Goal: Information Seeking & Learning: Learn about a topic

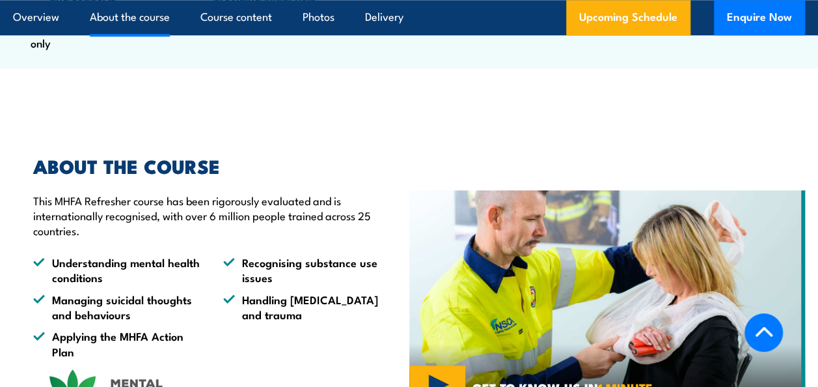
scroll to position [716, 0]
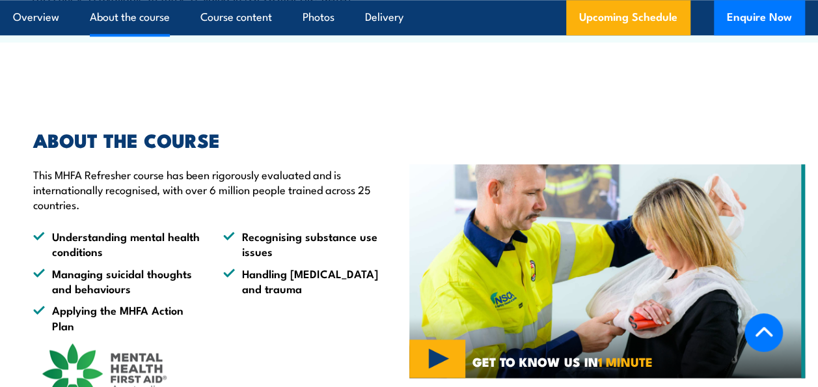
click at [769, 333] on icon at bounding box center [763, 331] width 17 height 10
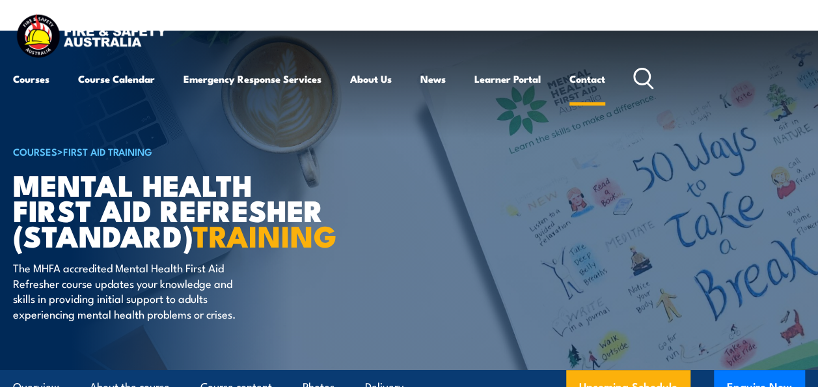
click at [579, 82] on link "Contact" at bounding box center [587, 78] width 36 height 31
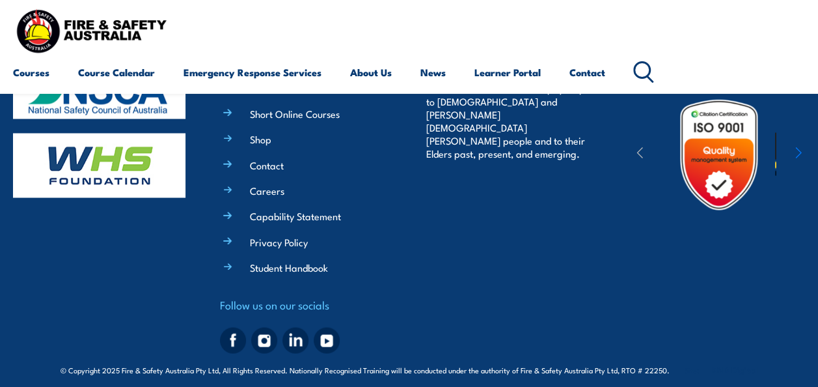
scroll to position [1112, 0]
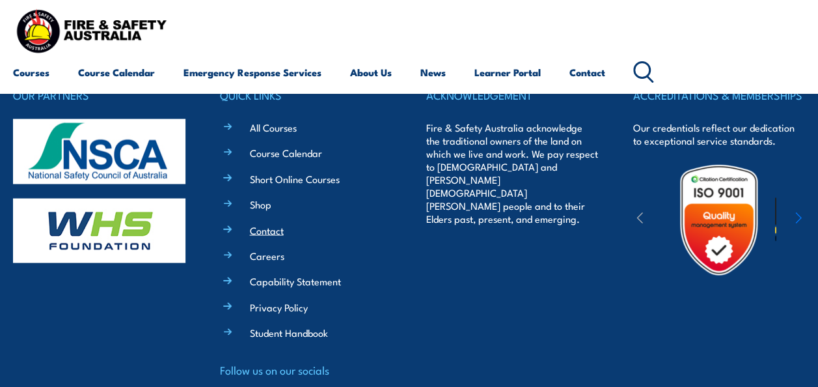
click at [269, 224] on link "Contact" at bounding box center [267, 230] width 34 height 14
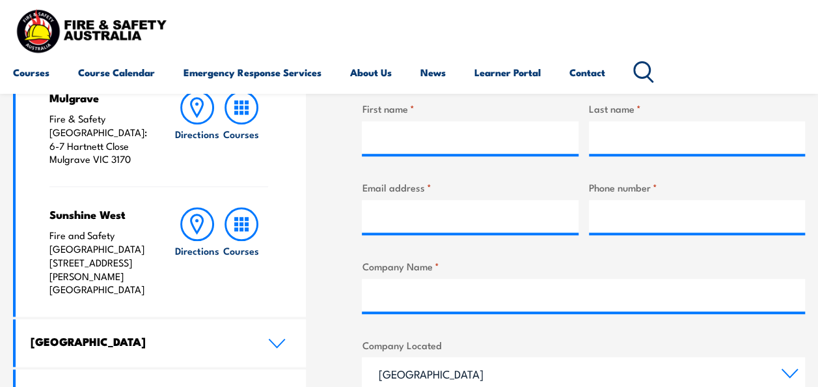
scroll to position [586, 0]
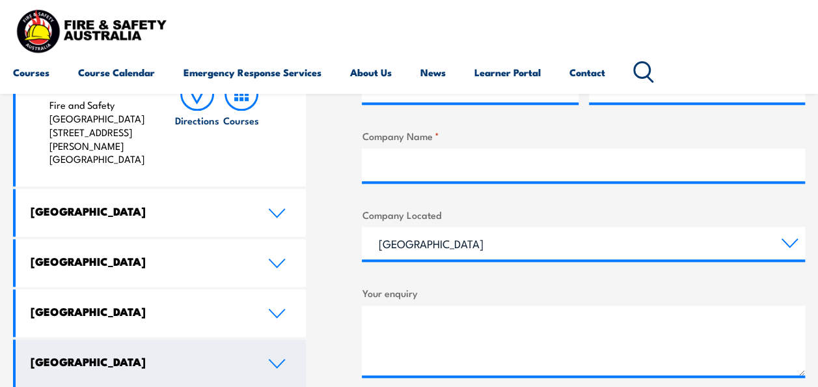
click at [242, 356] on link "[GEOGRAPHIC_DATA]" at bounding box center [161, 363] width 290 height 48
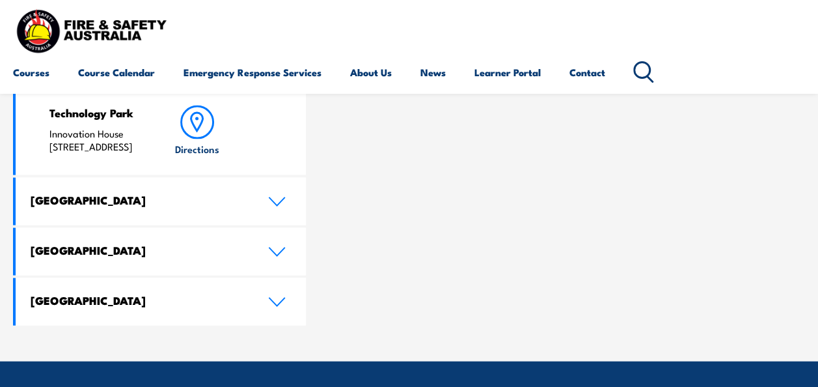
scroll to position [1302, 0]
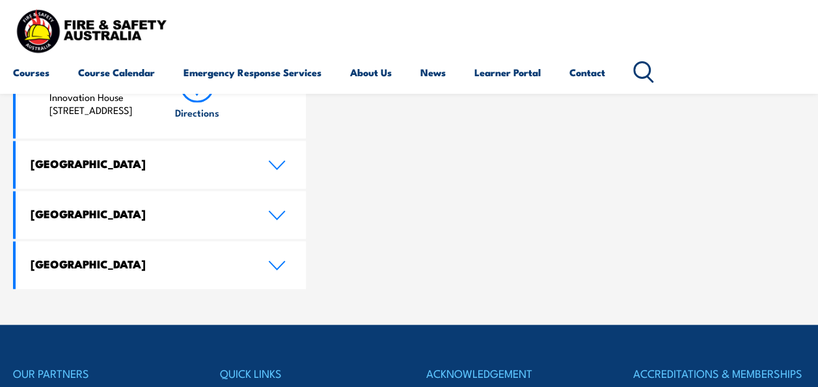
click at [81, 25] on img at bounding box center [91, 30] width 156 height 51
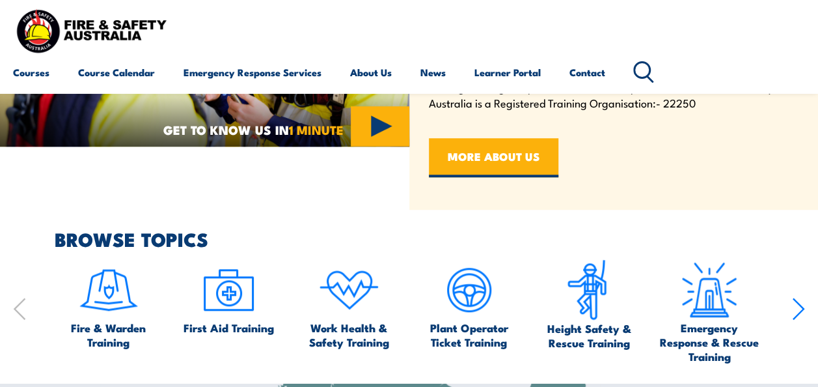
scroll to position [545, 0]
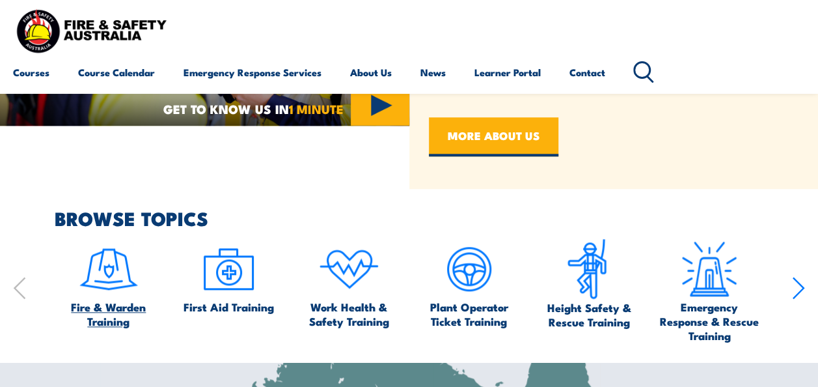
click at [92, 281] on img at bounding box center [108, 268] width 61 height 61
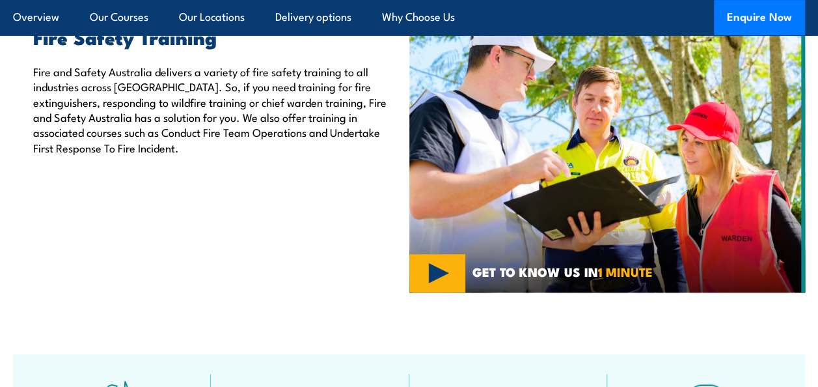
scroll to position [456, 0]
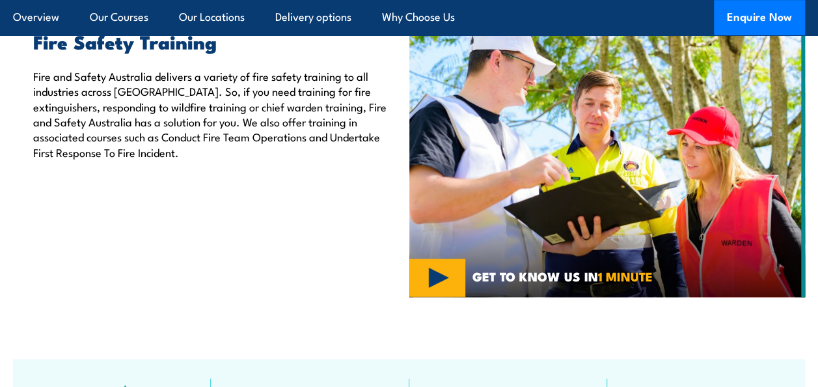
click at [435, 277] on img at bounding box center [607, 148] width 396 height 297
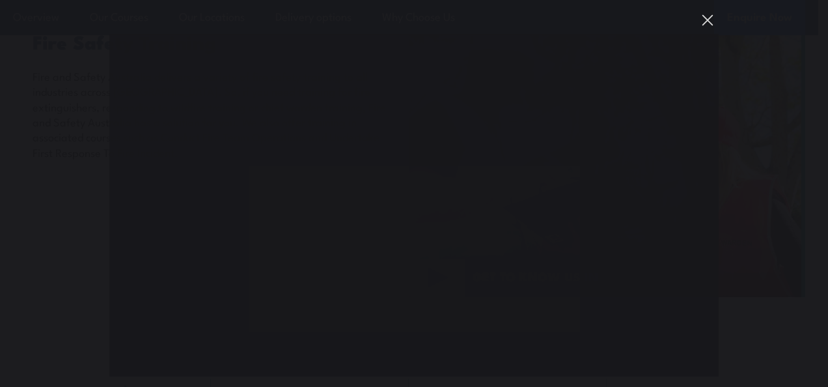
click at [712, 19] on button "You can close this modal content with the ESC key" at bounding box center [707, 20] width 22 height 22
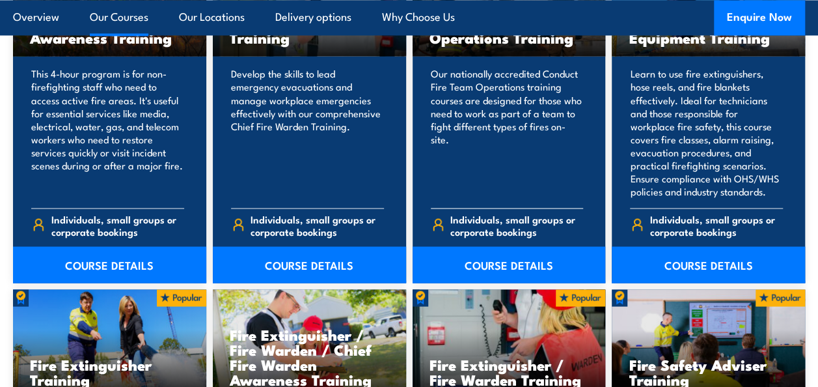
scroll to position [1106, 0]
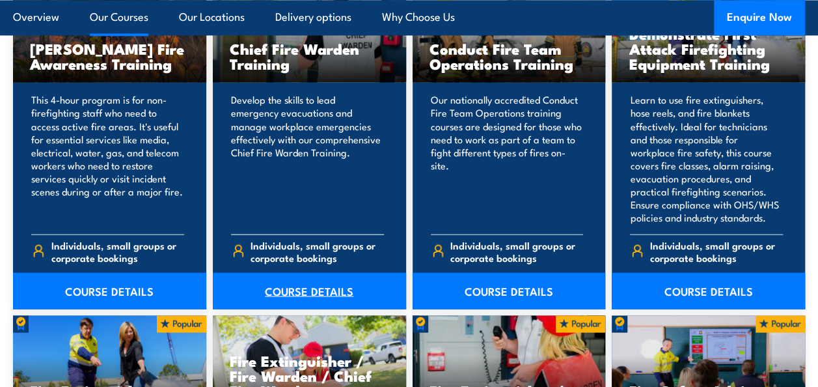
click at [303, 282] on link "COURSE DETAILS" at bounding box center [309, 290] width 193 height 36
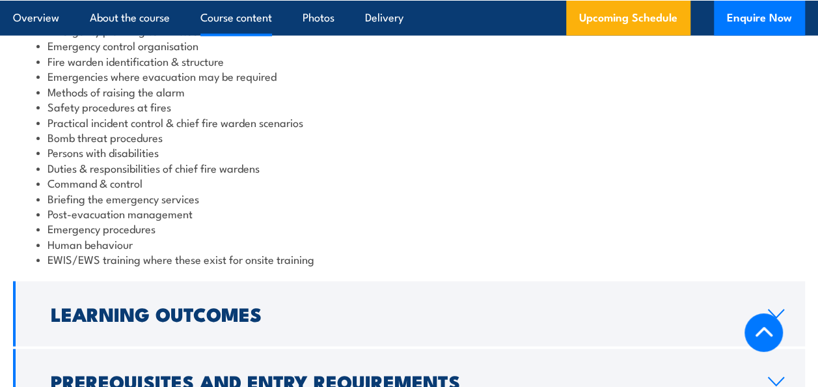
scroll to position [1497, 0]
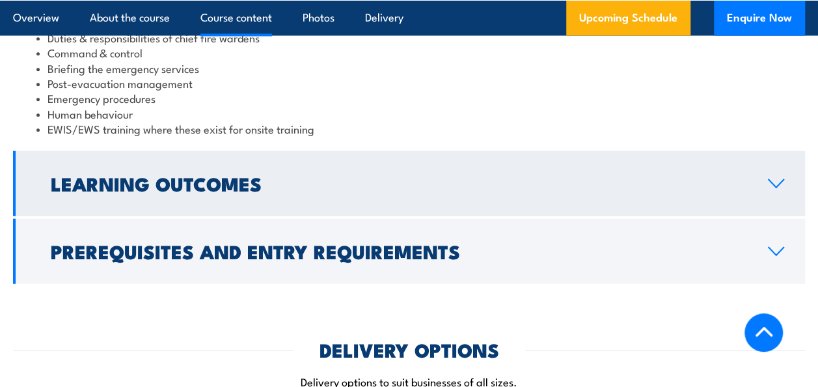
click at [565, 183] on link "Learning Outcomes" at bounding box center [409, 183] width 792 height 65
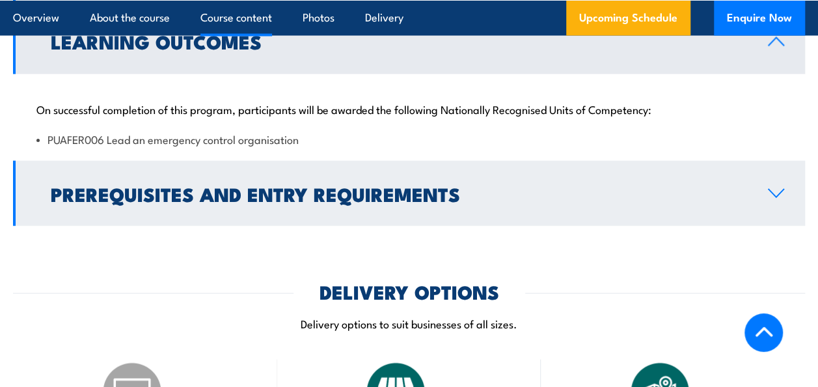
click at [543, 185] on h2 "Prerequisites and Entry Requirements" at bounding box center [399, 193] width 696 height 17
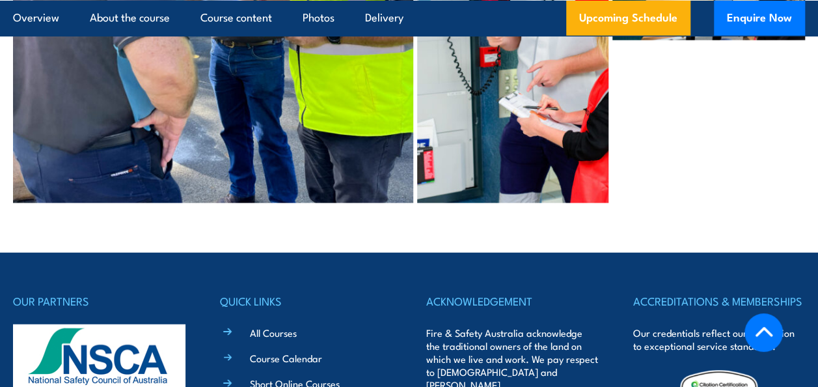
scroll to position [6433, 0]
